Goal: Find specific fact: Find specific fact

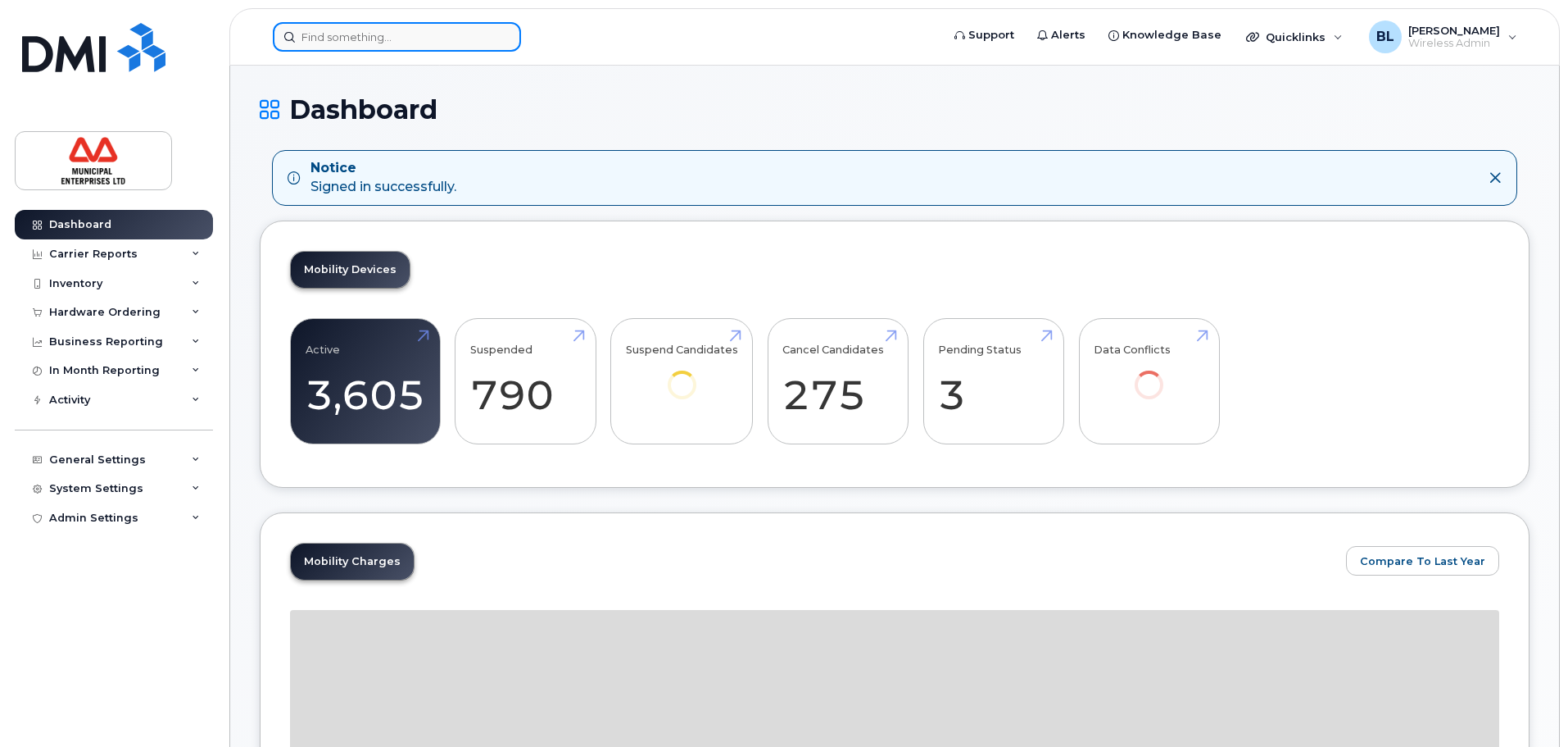
click at [353, 38] on input at bounding box center [397, 36] width 248 height 30
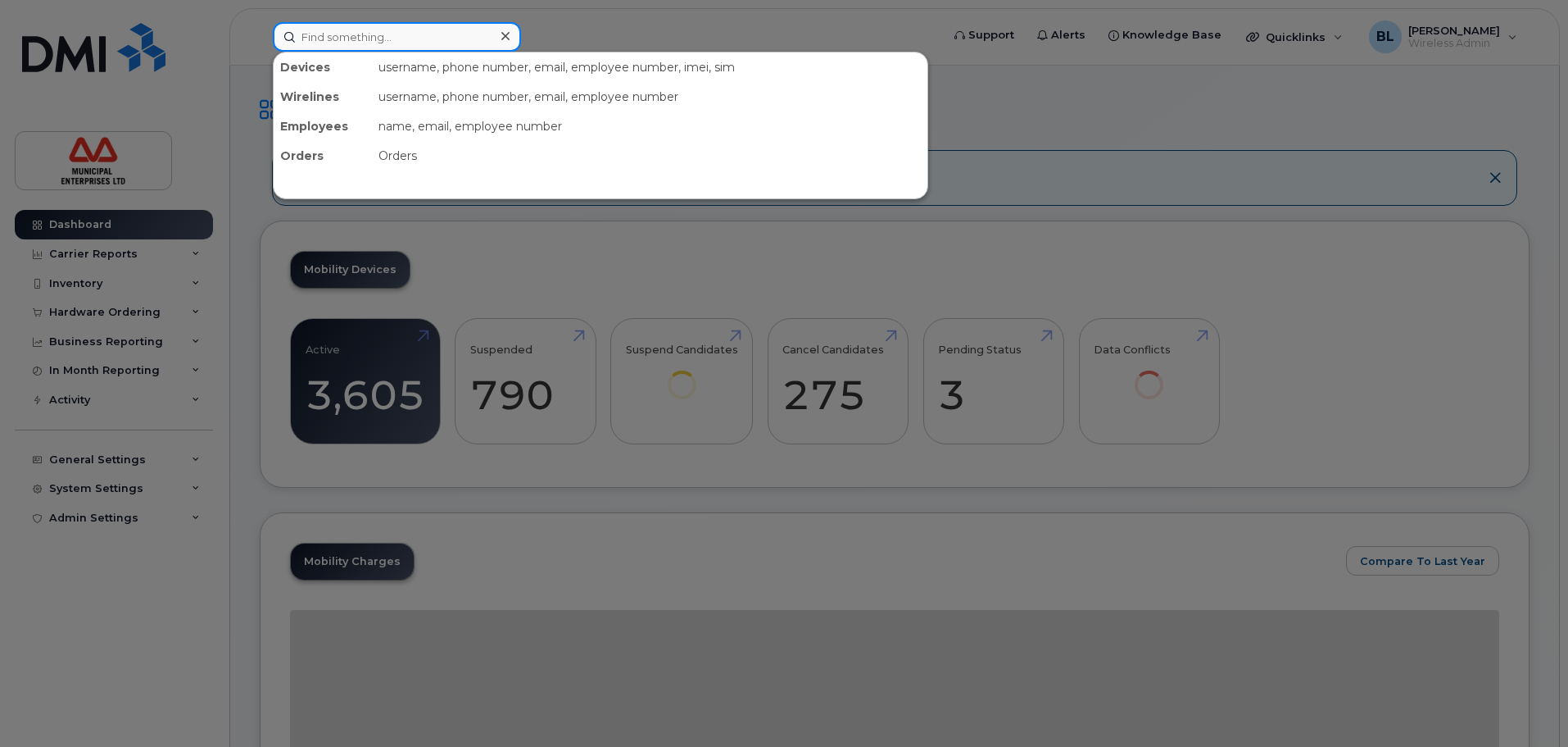
paste input "5066511326"
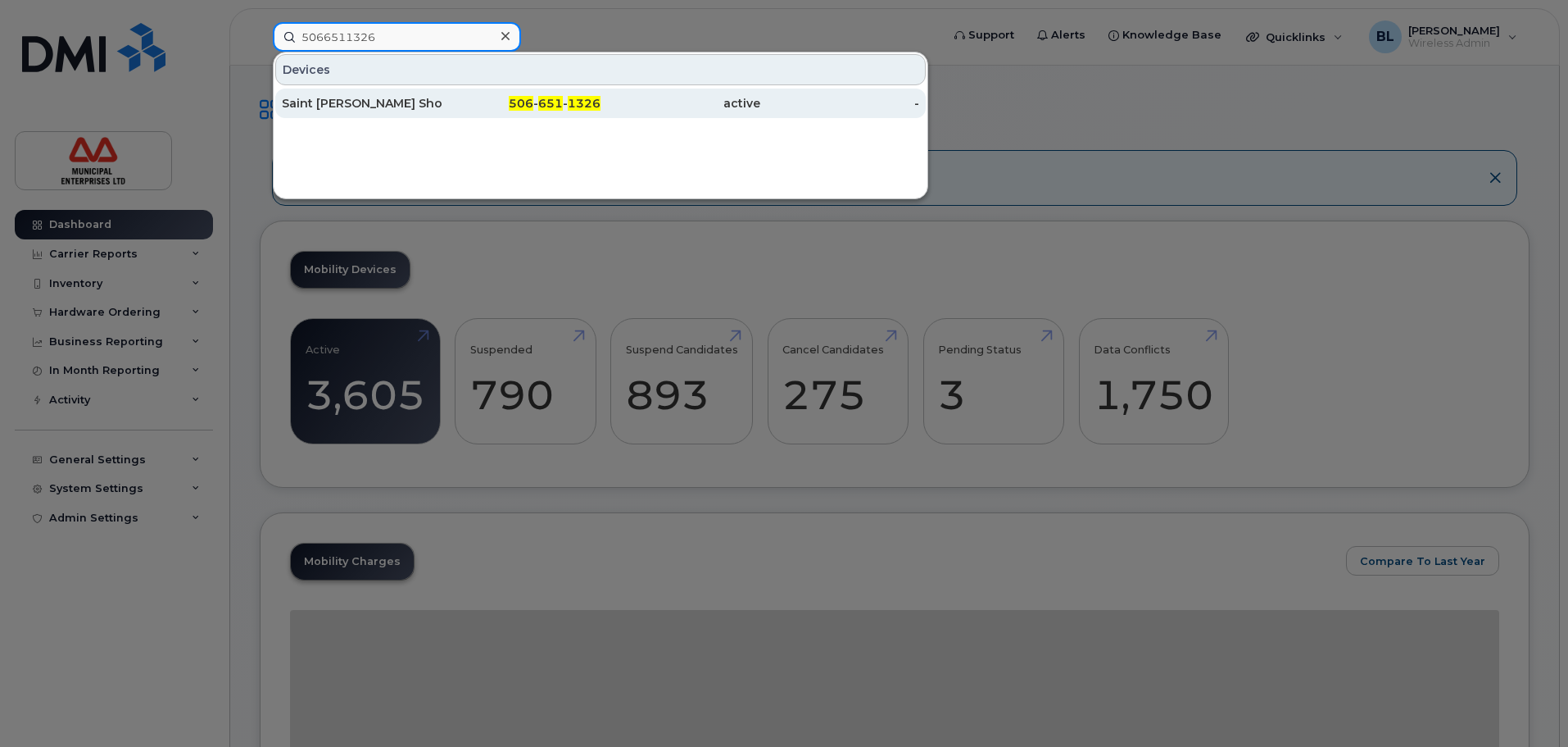
type input "5066511326"
click at [352, 103] on div "Saint [PERSON_NAME] Shop Phone" at bounding box center [362, 103] width 160 height 16
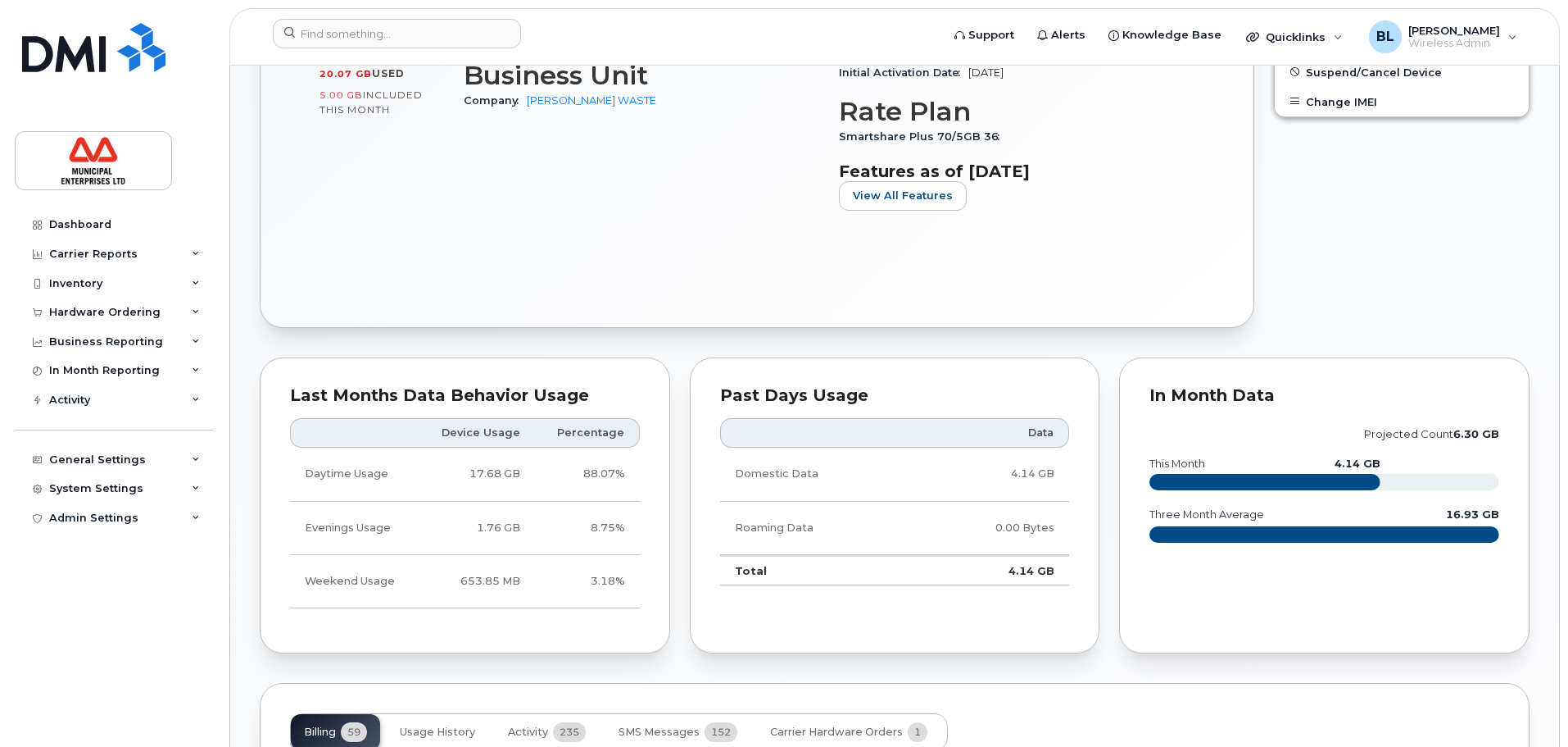
scroll to position [655, 0]
